Goal: Task Accomplishment & Management: Manage account settings

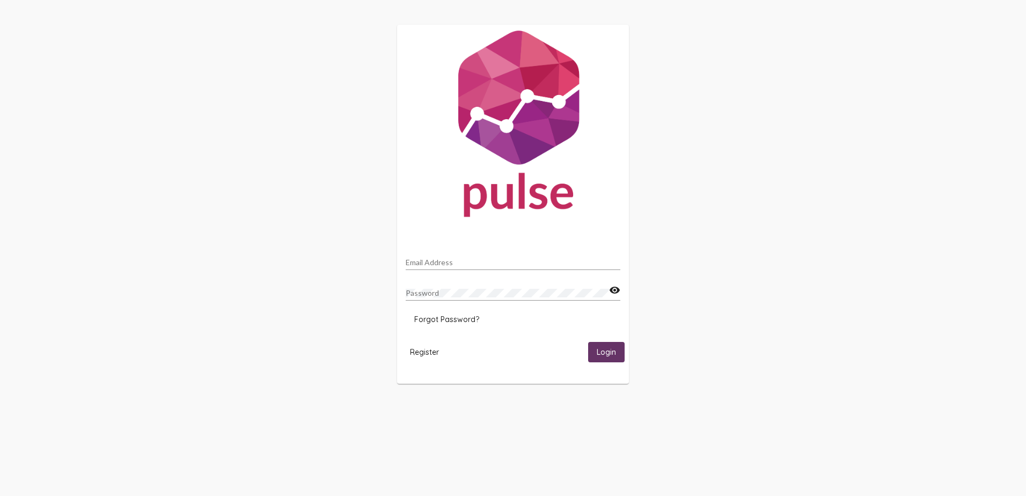
click at [502, 242] on mat-card "Email Address Password visibility Forgot Password? Register Login" at bounding box center [513, 204] width 232 height 359
click at [500, 259] on div "Email Address" at bounding box center [513, 259] width 215 height 21
click at [500, 260] on input "Email Address" at bounding box center [513, 262] width 215 height 9
type input "[EMAIL_ADDRESS][PERSON_NAME][DOMAIN_NAME]"
click at [617, 291] on mat-icon "visibility" at bounding box center [614, 290] width 11 height 13
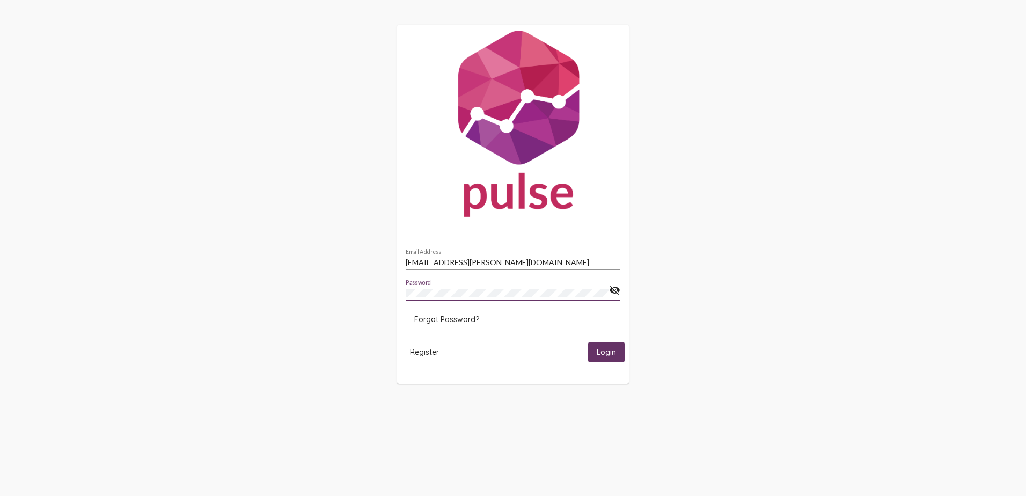
click at [609, 288] on mat-icon "visibility_off" at bounding box center [614, 290] width 11 height 13
click at [608, 349] on span "Login" at bounding box center [606, 353] width 19 height 10
click at [609, 359] on button "Login" at bounding box center [606, 352] width 36 height 20
